Goal: Task Accomplishment & Management: Use online tool/utility

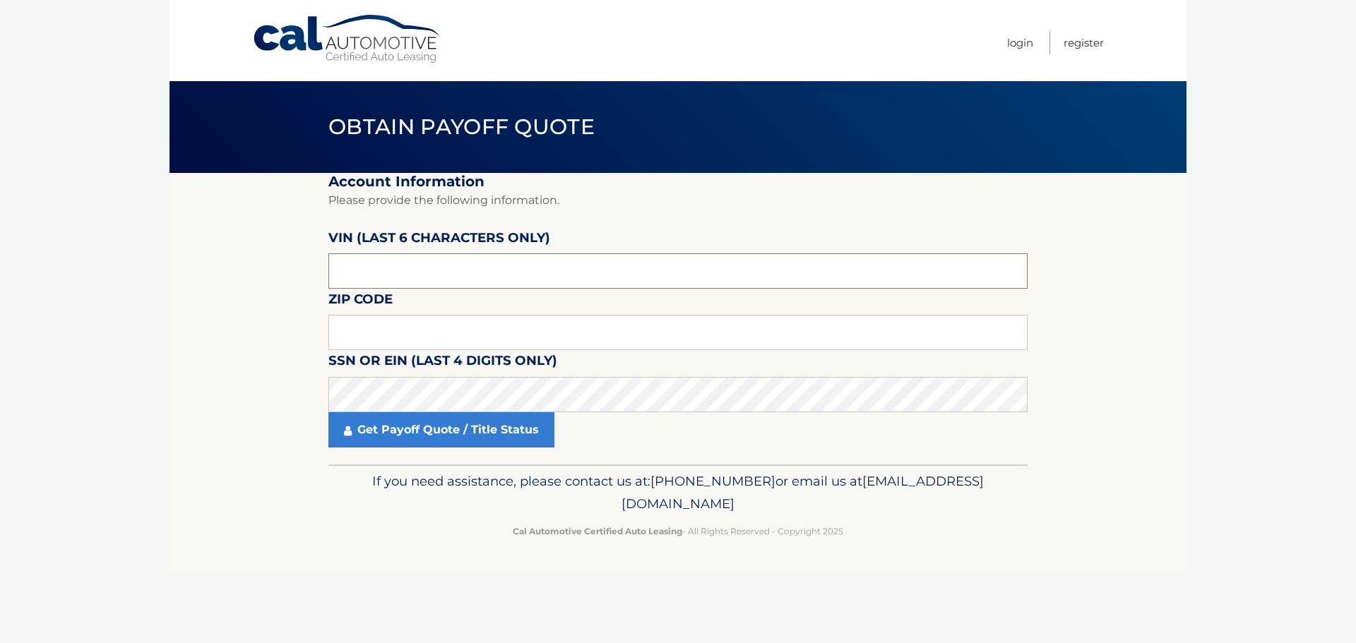
click at [374, 263] on input "text" at bounding box center [677, 271] width 699 height 35
paste input "190097"
type input "190097"
click at [358, 333] on input "text" at bounding box center [677, 332] width 699 height 35
click at [357, 335] on input "text" at bounding box center [677, 332] width 699 height 35
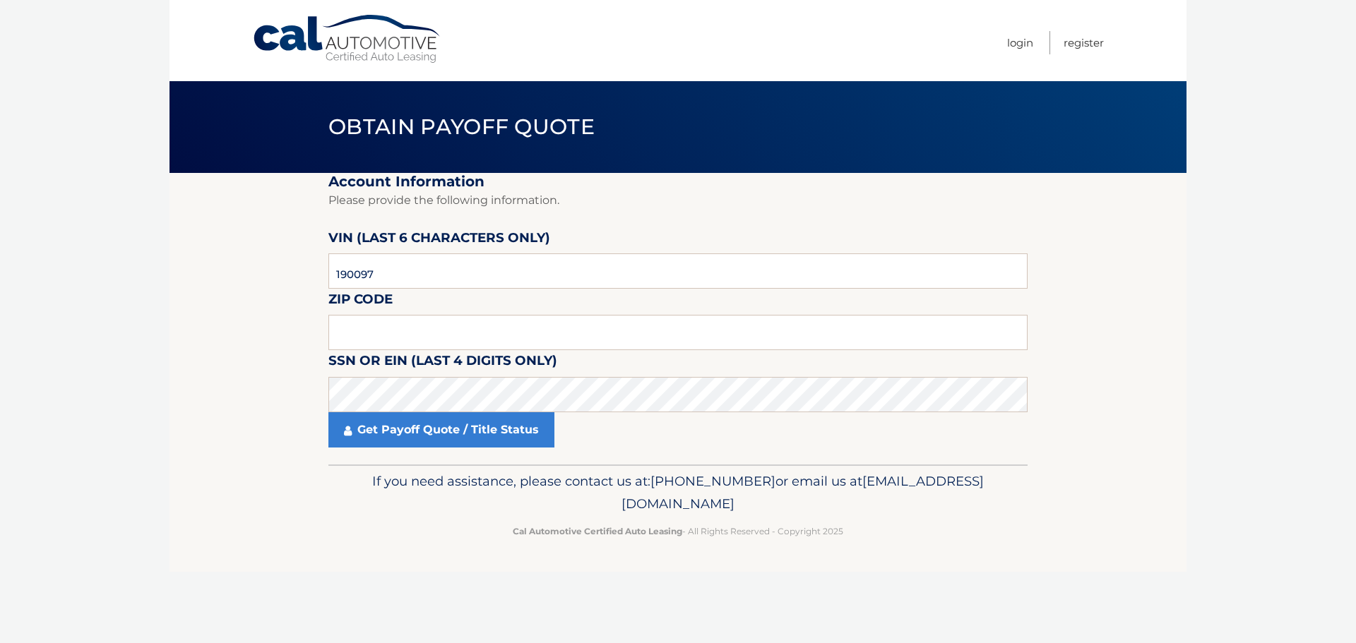
click at [338, 370] on label "SSN or EIN (last 4 digits only)" at bounding box center [442, 363] width 229 height 26
click at [369, 336] on input "text" at bounding box center [677, 332] width 699 height 35
click at [355, 328] on input "text" at bounding box center [677, 332] width 699 height 35
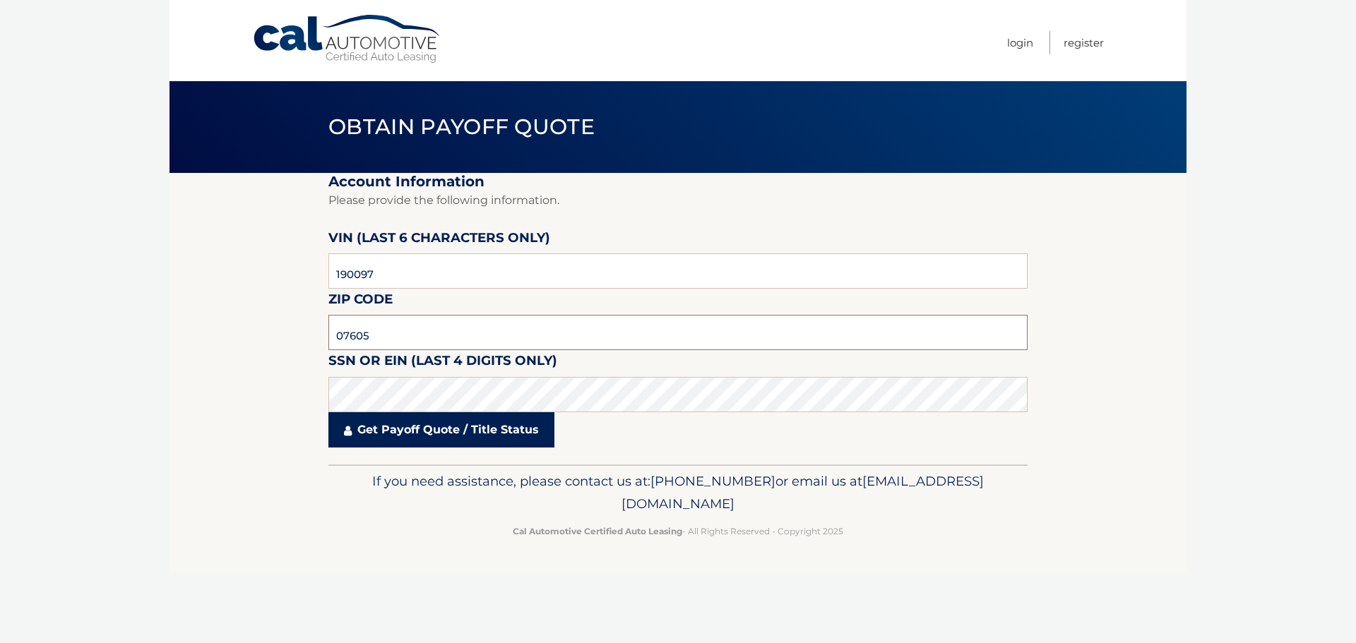
type input "07605"
click at [413, 433] on link "Get Payoff Quote / Title Status" at bounding box center [441, 429] width 226 height 35
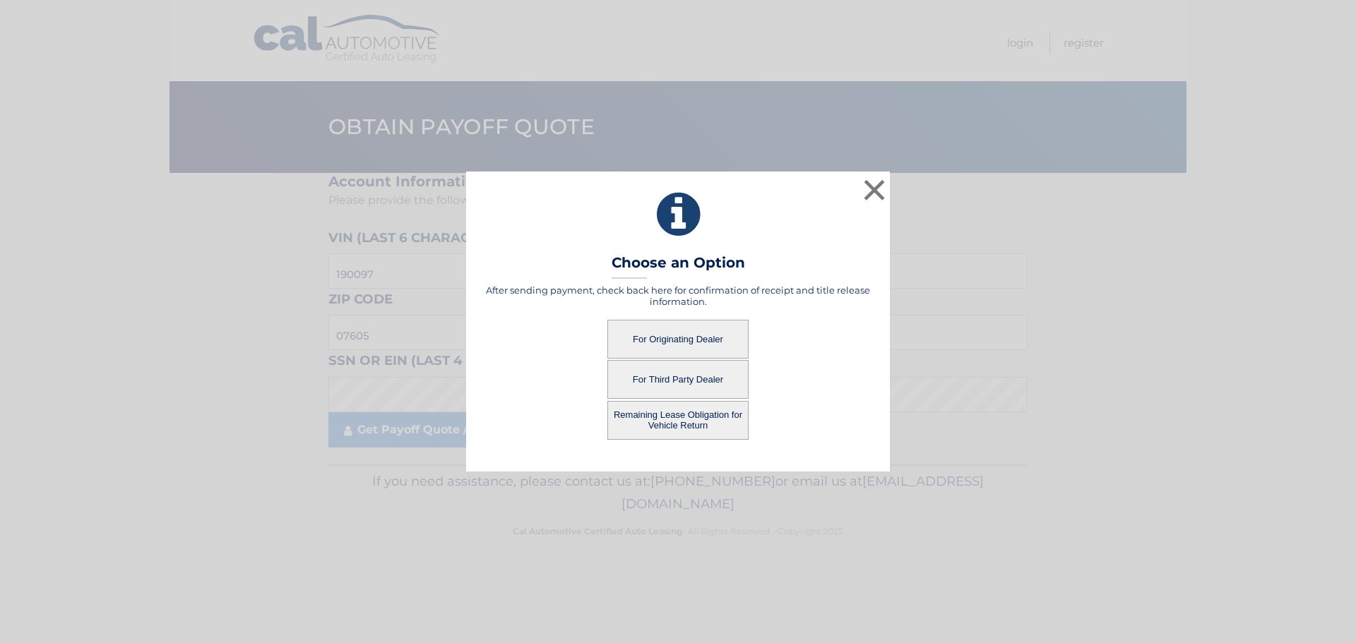
click at [674, 424] on button "Remaining Lease Obligation for Vehicle Return" at bounding box center [677, 420] width 141 height 39
click at [662, 418] on button "Remaining Lease Obligation for Vehicle Return" at bounding box center [677, 420] width 141 height 39
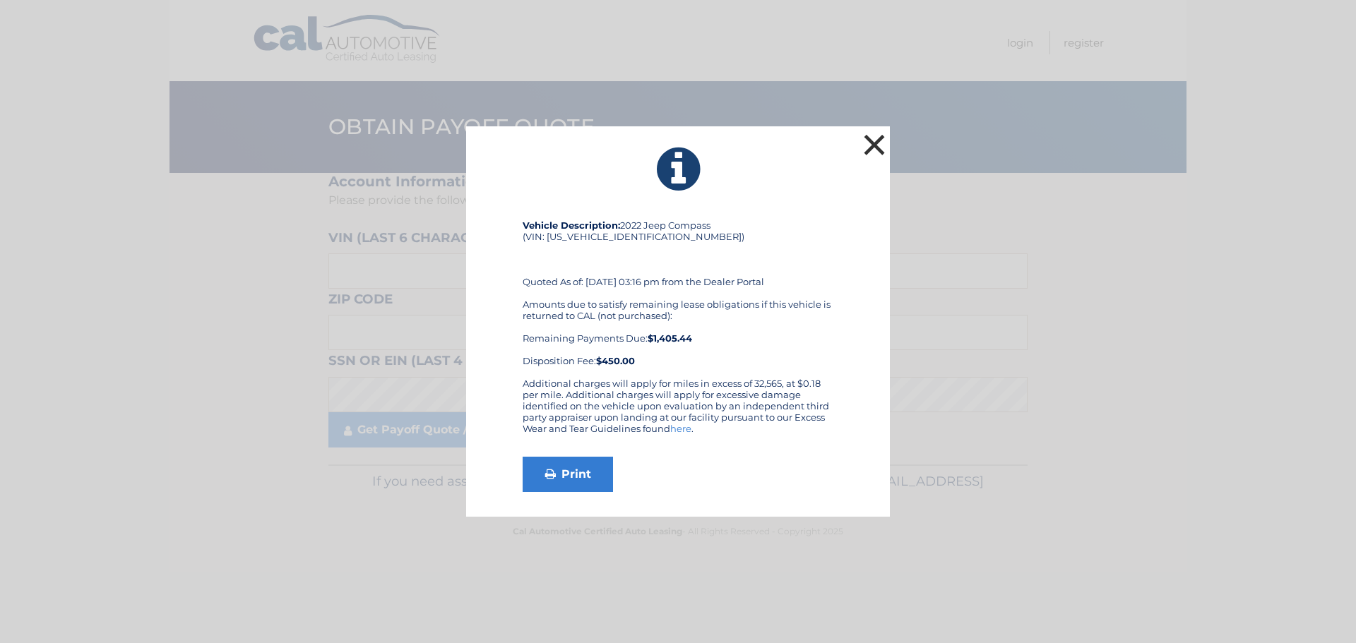
click at [869, 148] on button "×" at bounding box center [874, 145] width 28 height 28
